Goal: Find specific page/section: Find specific page/section

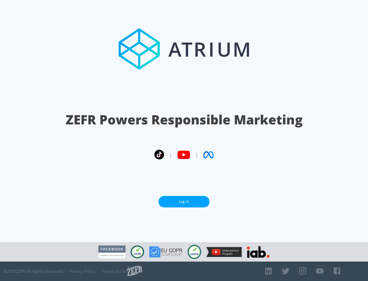
click at [184, 201] on link "Log In" at bounding box center [183, 201] width 51 height 11
